Goal: Task Accomplishment & Management: Manage account settings

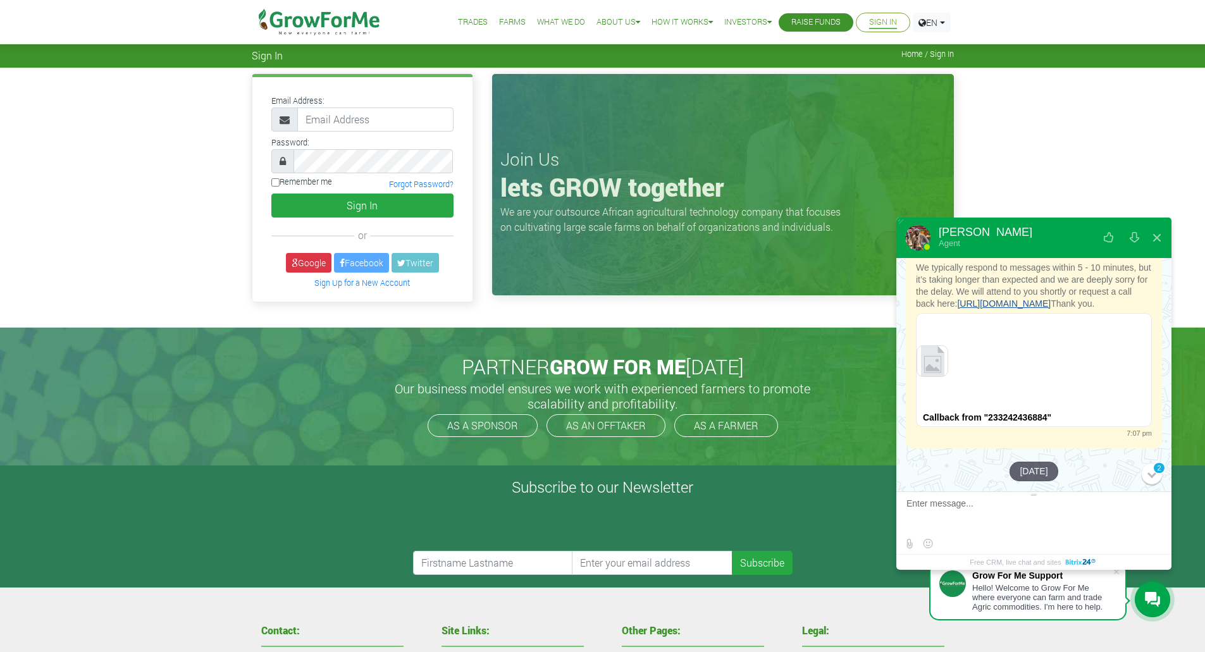
scroll to position [1060, 0]
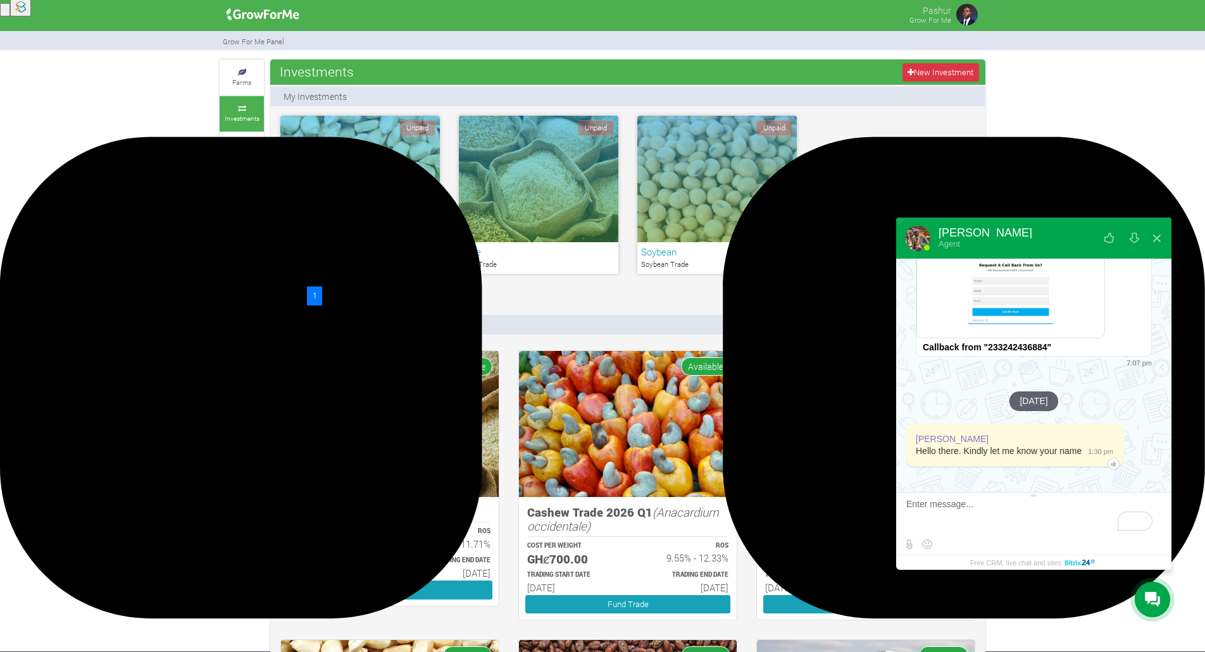
scroll to position [63, 0]
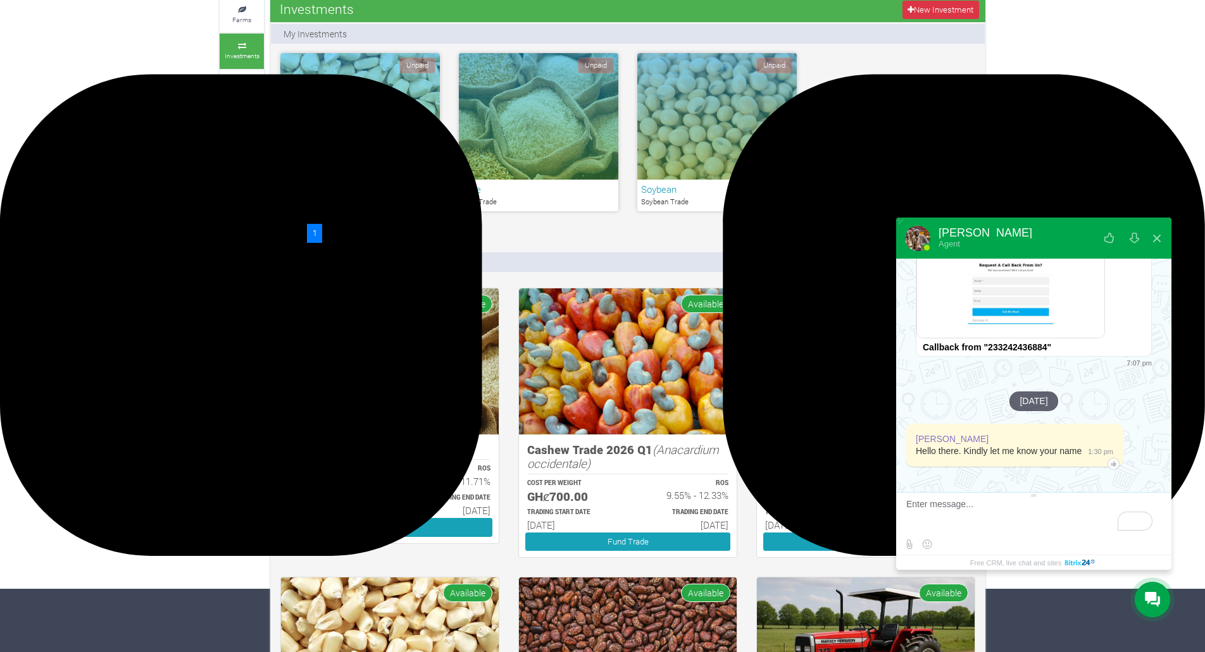
click at [998, 509] on textarea "To enrich screen reader interactions, please activate Accessibility in Grammarl…" at bounding box center [1032, 516] width 252 height 34
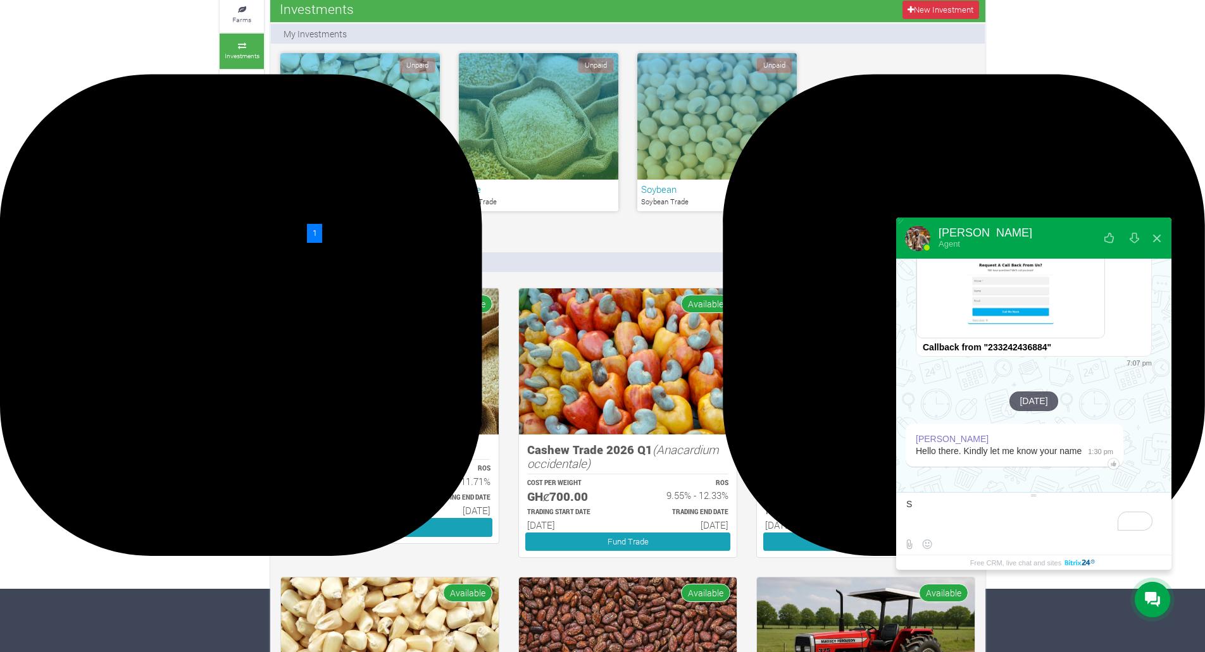
scroll to position [0, 0]
type textarea "[PERSON_NAME]"
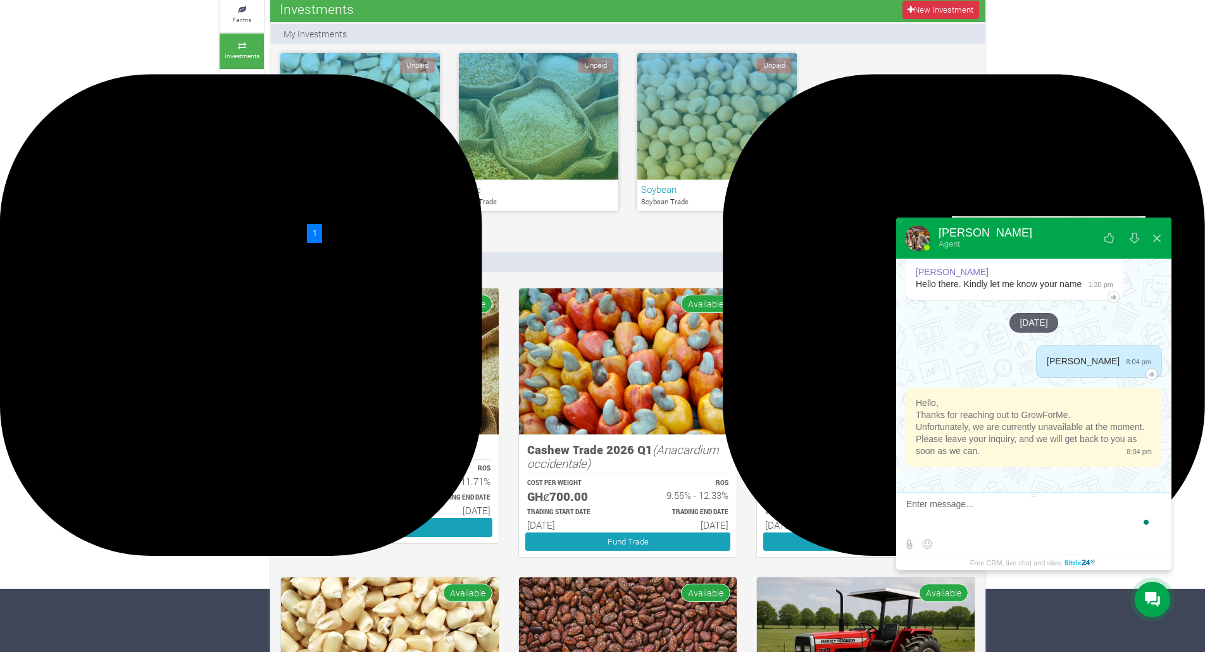
scroll to position [1322, 0]
